Goal: Check status: Check status

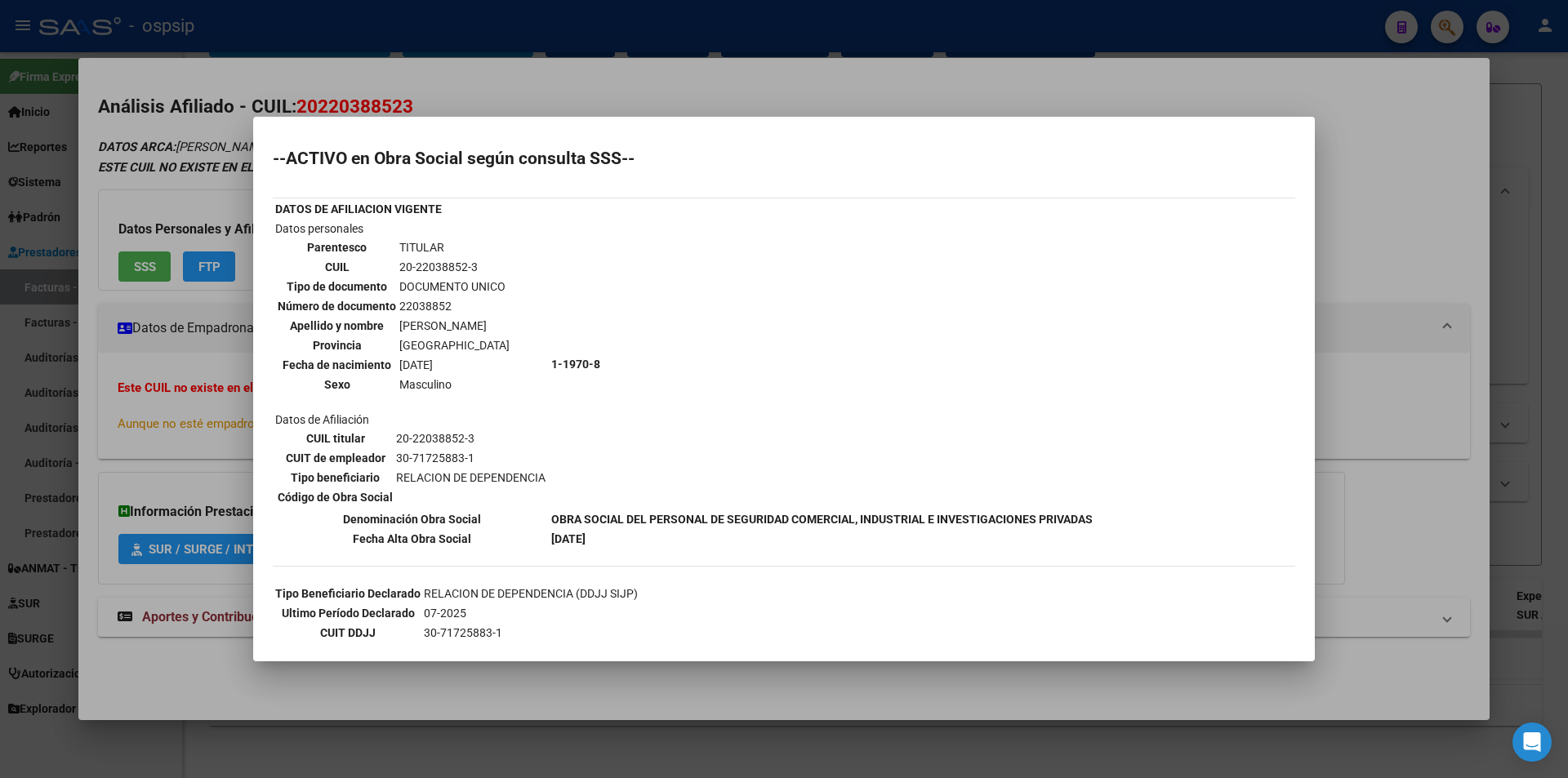
click at [111, 31] on div at bounding box center [784, 389] width 1568 height 778
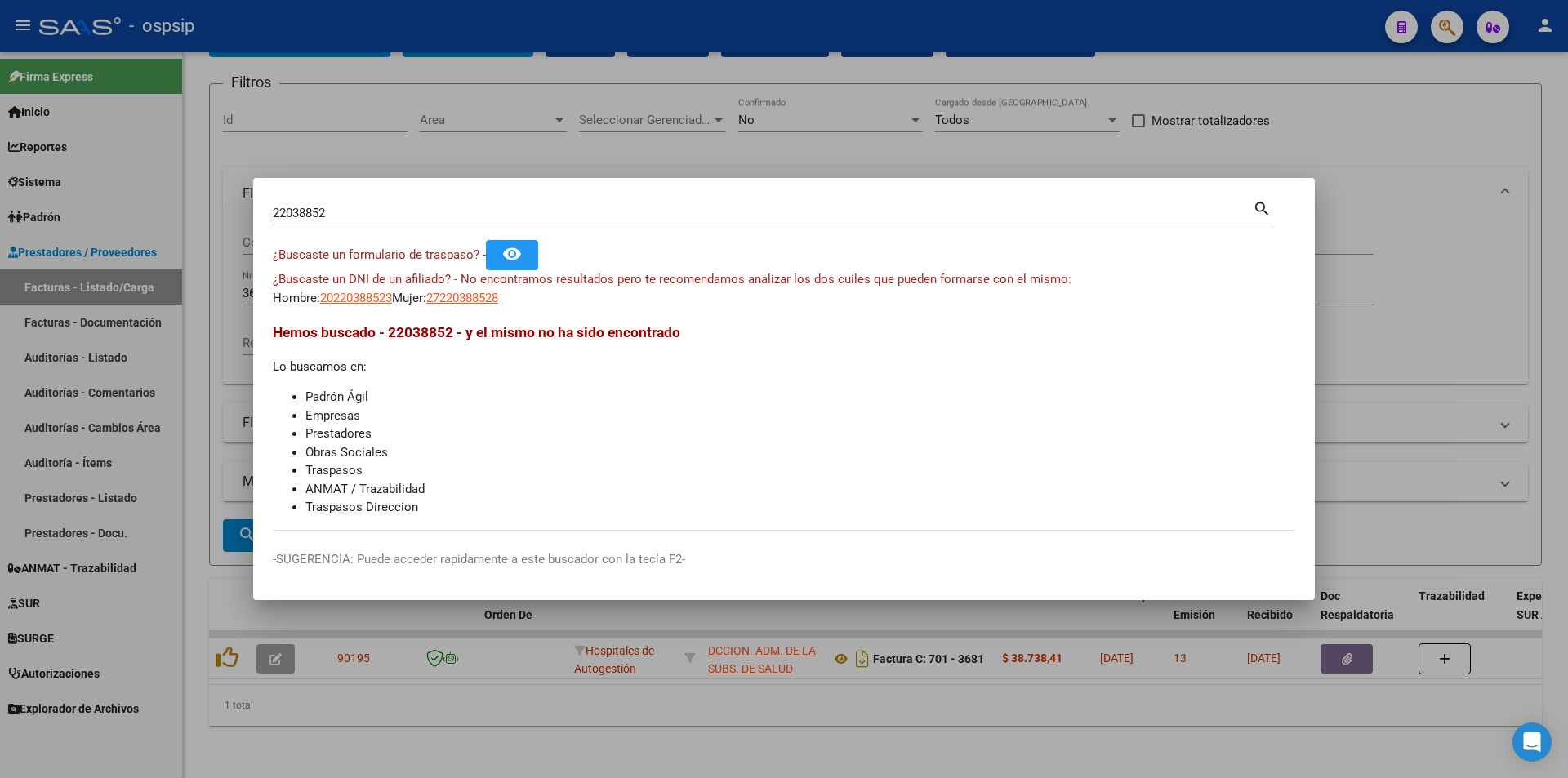
click at [444, 209] on input "22038852" at bounding box center [763, 212] width 980 height 14
paste input "42503165"
type input "42503165"
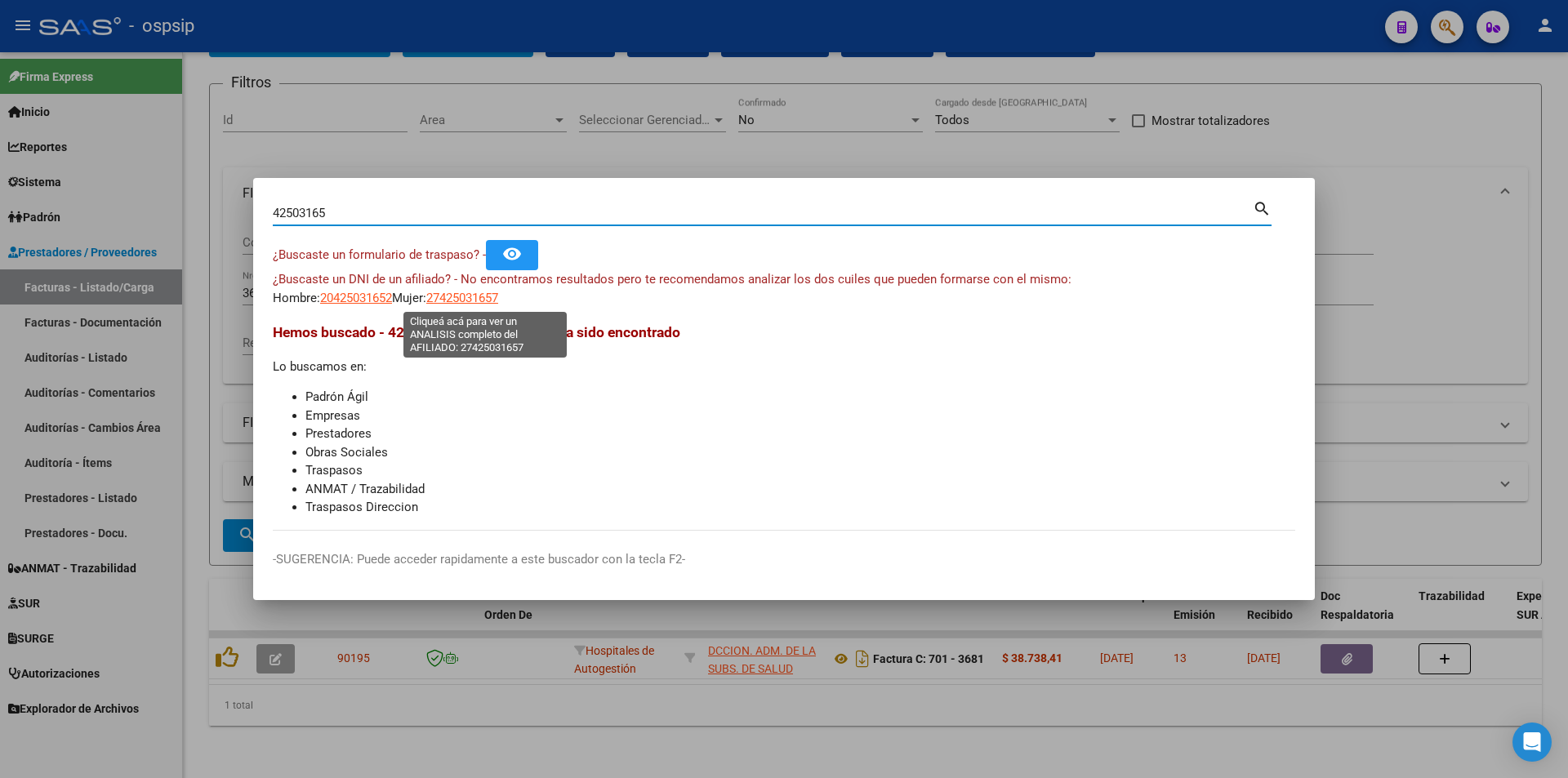
click at [499, 305] on app-link-go-to "27425031657" at bounding box center [461, 299] width 72 height 19
click at [499, 298] on span "27425031657" at bounding box center [461, 298] width 72 height 14
type textarea "27425031657"
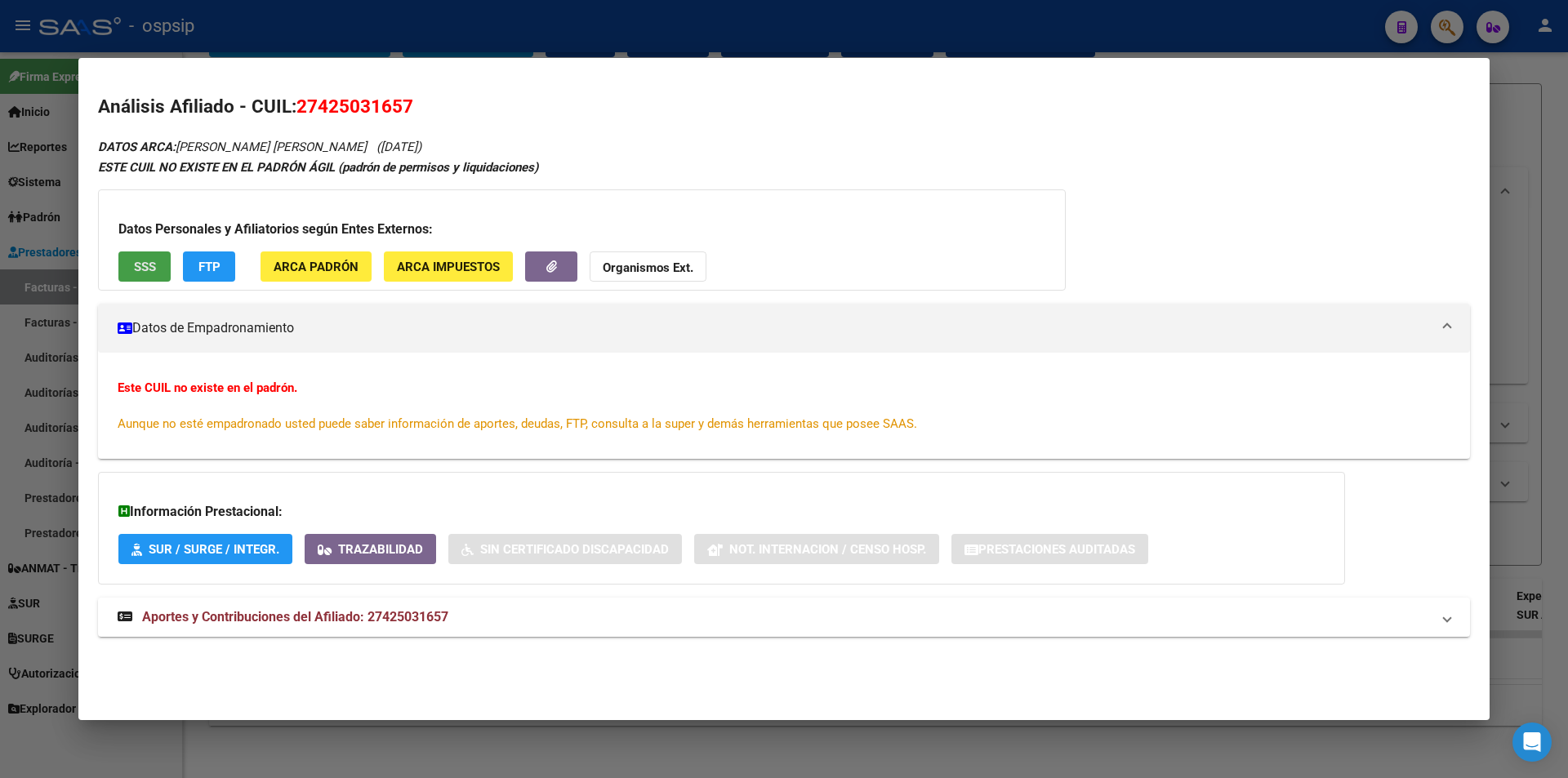
click at [138, 259] on span "SSS" at bounding box center [145, 266] width 22 height 14
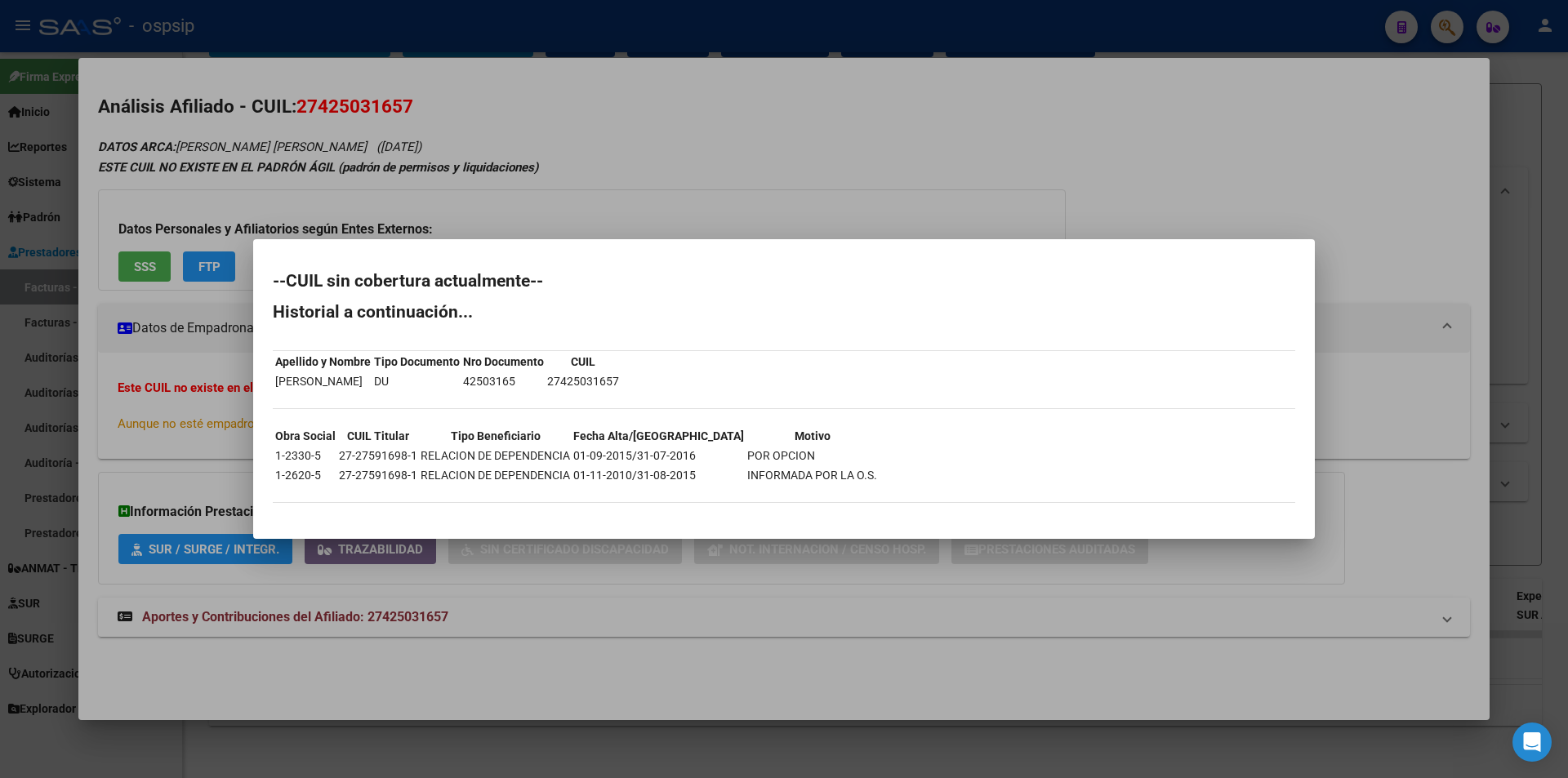
drag, startPoint x: 428, startPoint y: 354, endPoint x: 523, endPoint y: 409, distance: 109.8
click at [523, 409] on div "--CUIL sin cobertura actualmente-- Historial a continuación... Apellido y Nombr…" at bounding box center [784, 396] width 1022 height 247
click at [523, 409] on hr at bounding box center [784, 409] width 1022 height 1
